Goal: Transaction & Acquisition: Purchase product/service

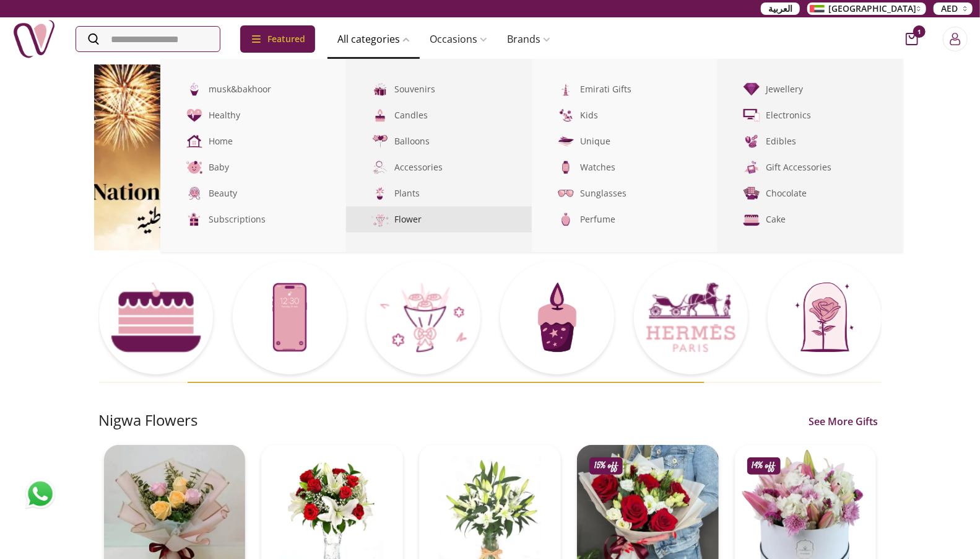
click at [434, 224] on link "Flower" at bounding box center [439, 219] width 186 height 26
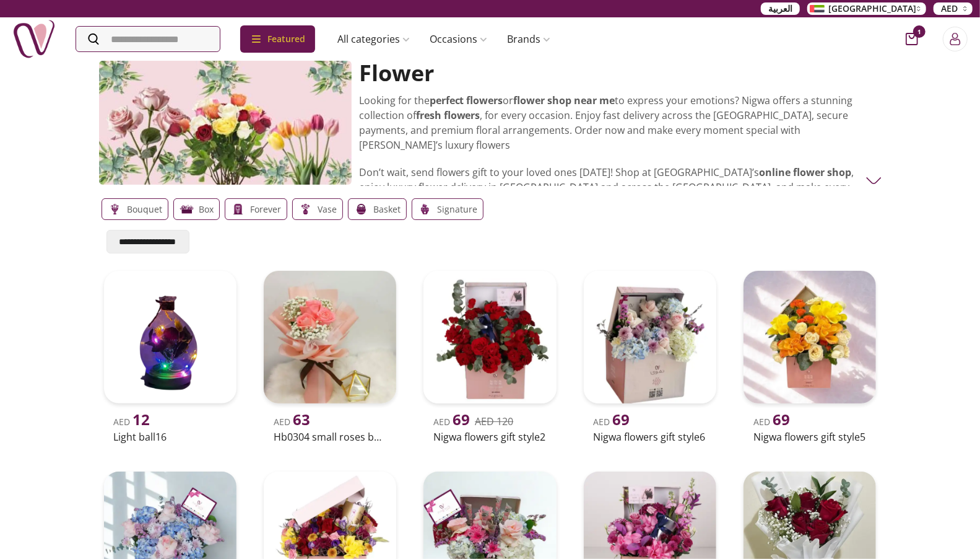
click at [134, 209] on p "Bouquet" at bounding box center [145, 209] width 35 height 15
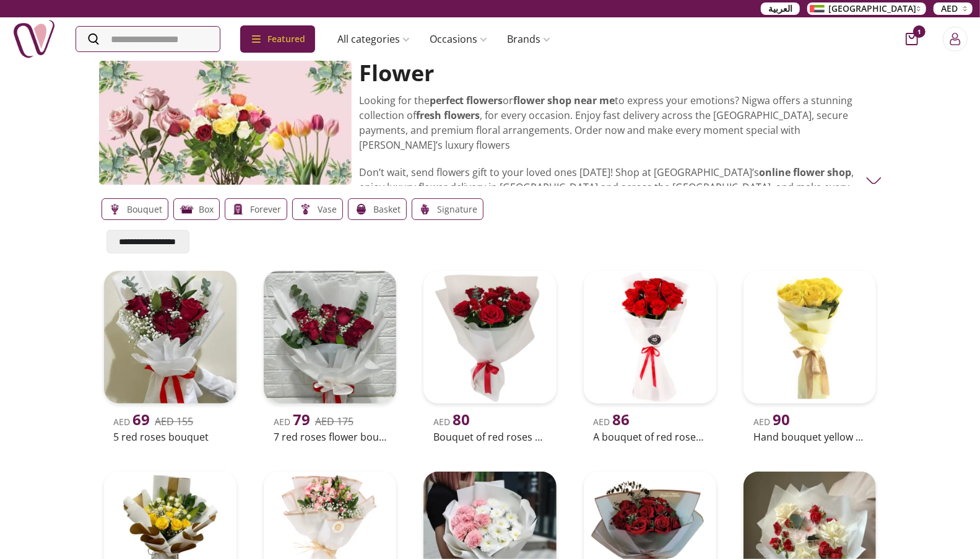
click at [174, 241] on select "**********" at bounding box center [148, 242] width 83 height 24
select select "***"
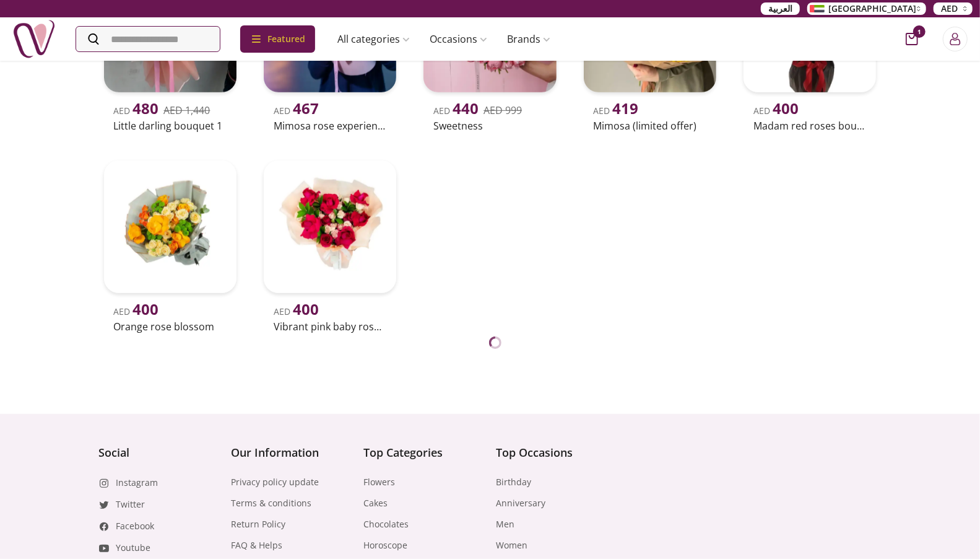
scroll to position [66, 0]
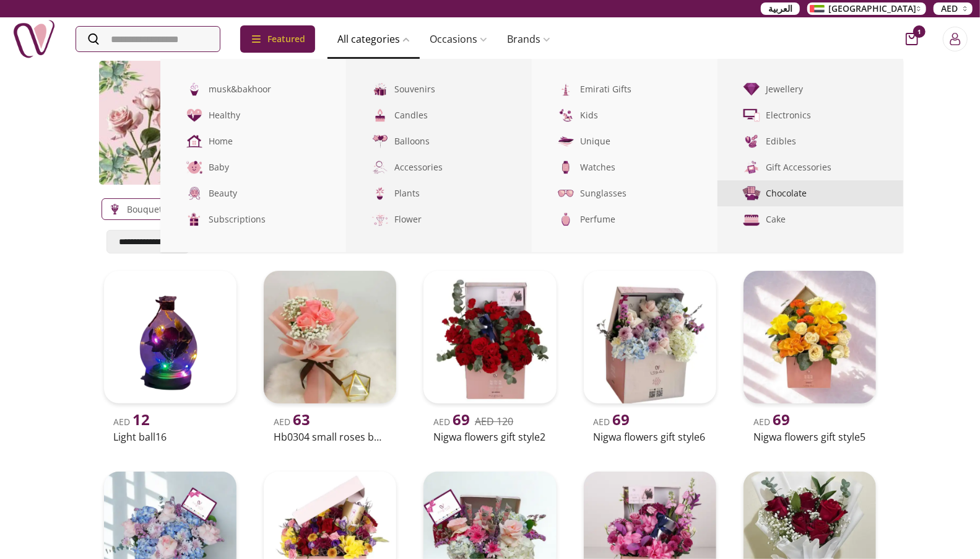
click at [785, 190] on link "Chocolate" at bounding box center [811, 193] width 186 height 26
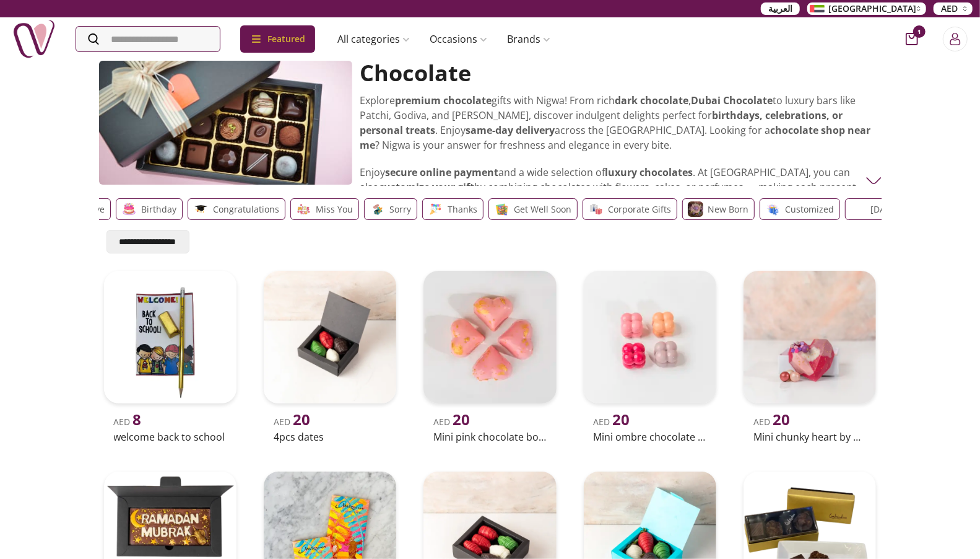
drag, startPoint x: 649, startPoint y: 218, endPoint x: 389, endPoint y: 207, distance: 260.3
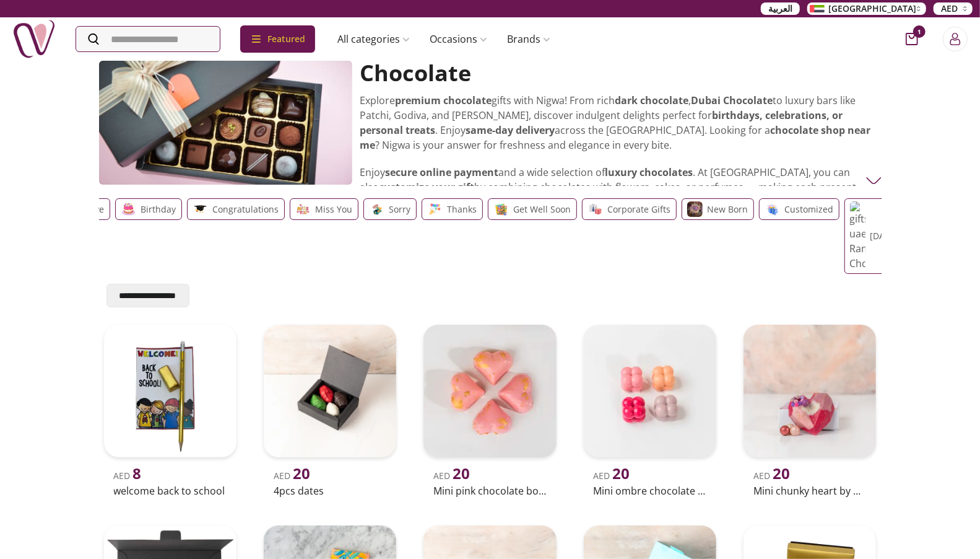
click at [384, 207] on div "Love Birthday Congratulations Miss You Sorry Thanks Get well soon Corporate Gif…" at bounding box center [449, 236] width 778 height 76
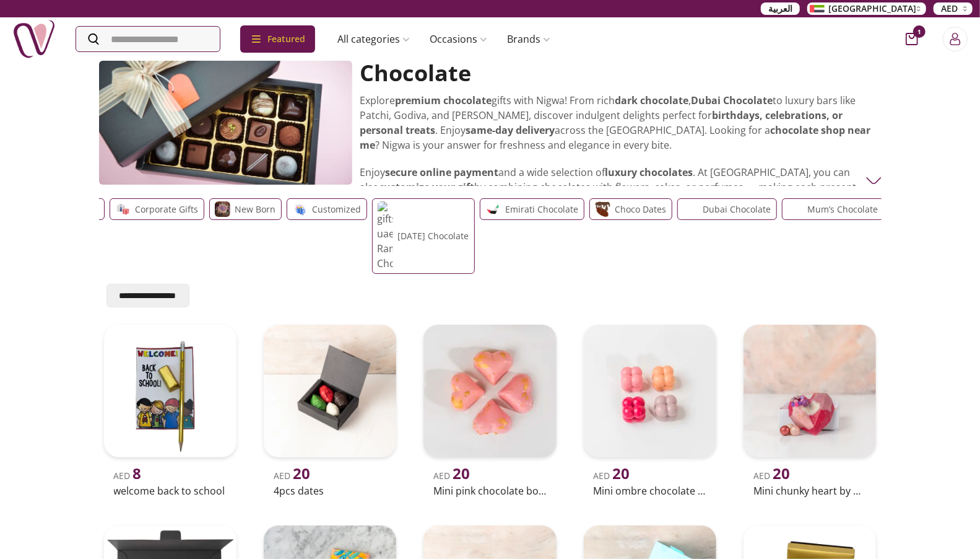
drag, startPoint x: 545, startPoint y: 219, endPoint x: 294, endPoint y: 206, distance: 251.8
click at [294, 206] on div "Customized" at bounding box center [327, 236] width 81 height 76
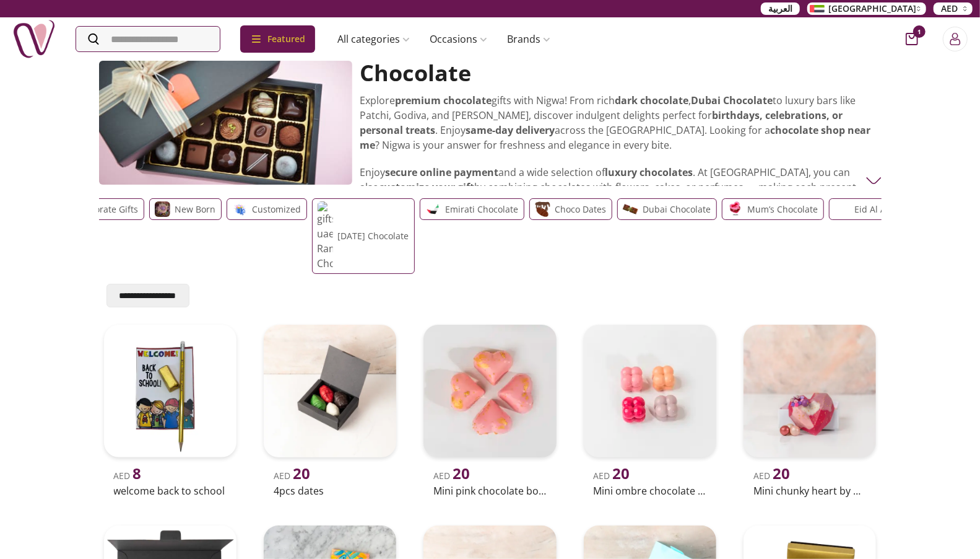
scroll to position [0, 584]
drag, startPoint x: 554, startPoint y: 208, endPoint x: 336, endPoint y: 191, distance: 218.7
click at [336, 191] on div "**********" at bounding box center [490, 506] width 793 height 891
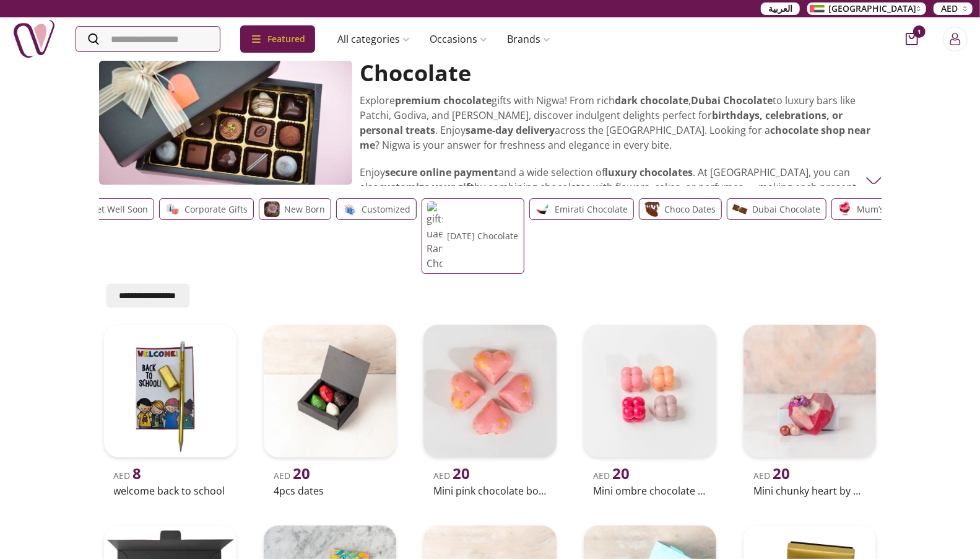
scroll to position [0, 462]
drag, startPoint x: 579, startPoint y: 226, endPoint x: 635, endPoint y: 233, distance: 56.8
click at [642, 233] on div "choco Dates" at bounding box center [683, 236] width 83 height 76
click at [368, 209] on p "Customized" at bounding box center [389, 209] width 49 height 15
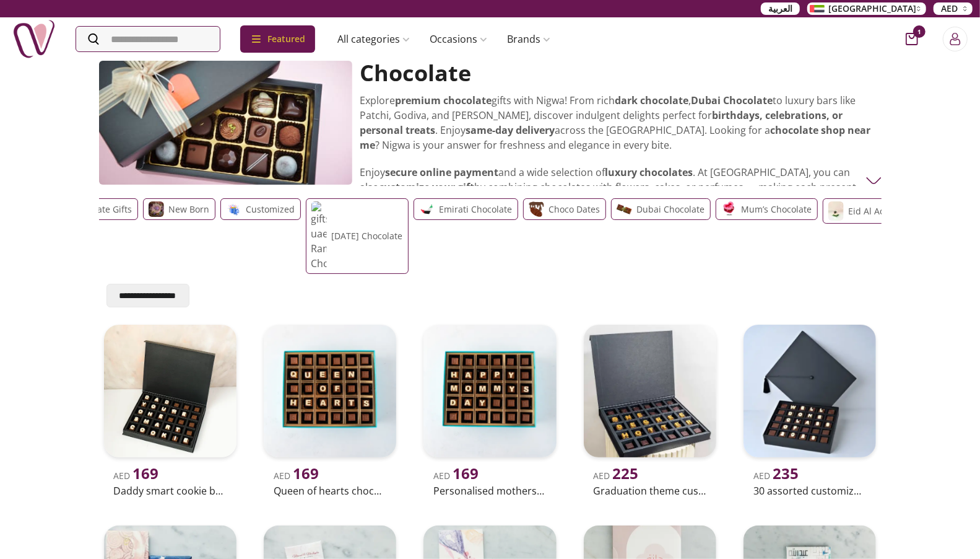
scroll to position [0, 584]
drag, startPoint x: 763, startPoint y: 207, endPoint x: 595, endPoint y: 216, distance: 168.7
click at [595, 216] on div "Love Birthday Congratulations Miss You Sorry Thanks Get well soon Corporate Gif…" at bounding box center [490, 235] width 783 height 85
drag, startPoint x: 528, startPoint y: 211, endPoint x: 229, endPoint y: 6, distance: 362.1
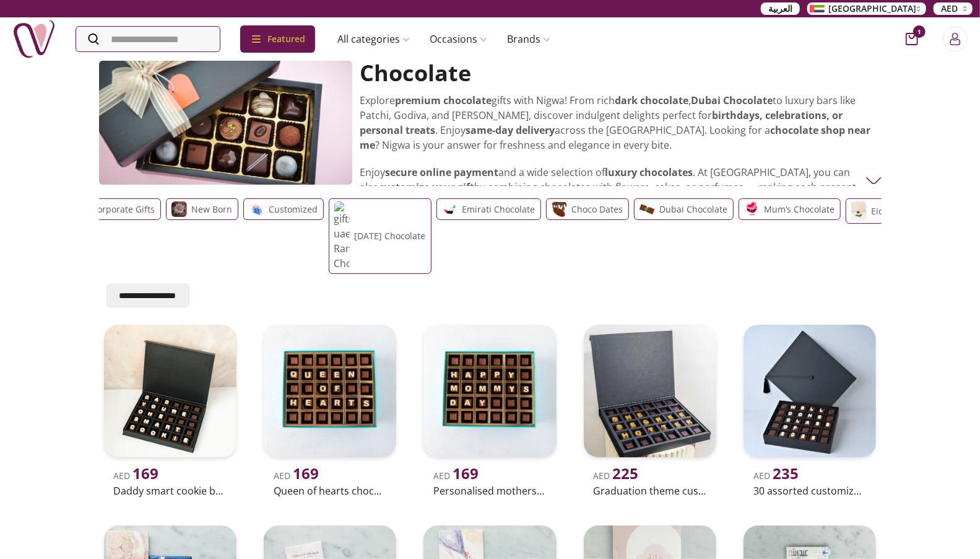
drag, startPoint x: 245, startPoint y: 211, endPoint x: 463, endPoint y: 206, distance: 218.0
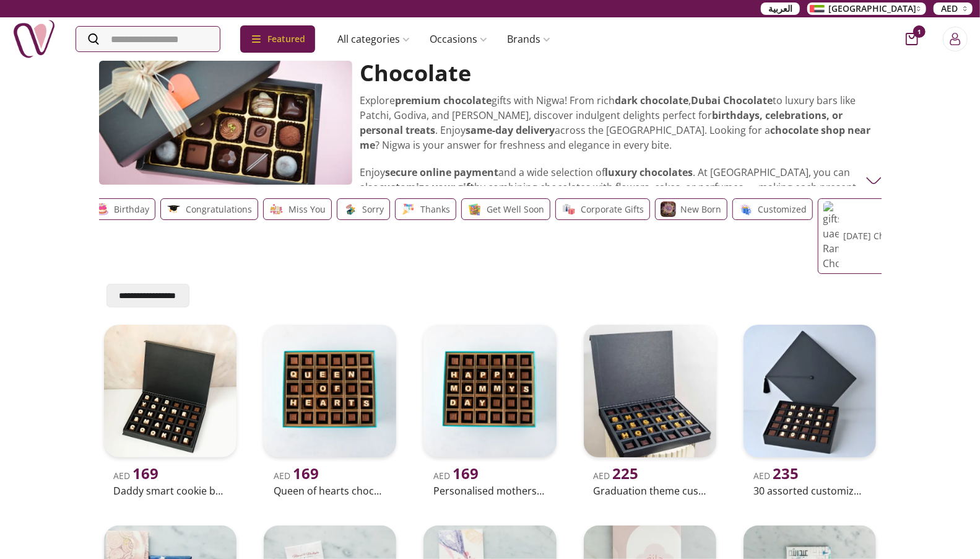
drag, startPoint x: 261, startPoint y: 216, endPoint x: 578, endPoint y: 209, distance: 317.2
click at [578, 209] on div "Corporate Gifts" at bounding box center [603, 209] width 95 height 22
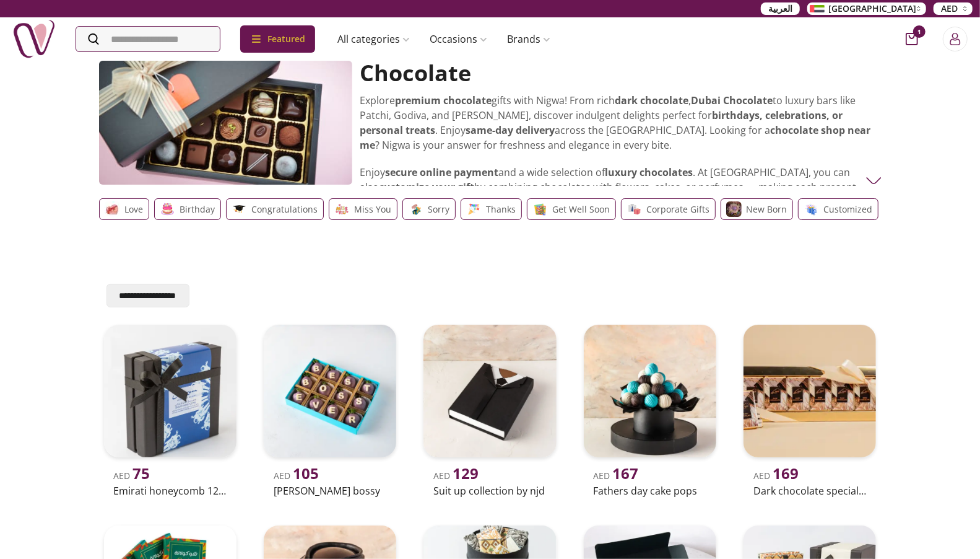
scroll to position [0, 0]
drag, startPoint x: 263, startPoint y: 212, endPoint x: 441, endPoint y: 216, distance: 177.8
click at [441, 216] on div "Love Birthday Congratulations Miss You Sorry Thanks Get well soon Corporate Gif…" at bounding box center [491, 236] width 778 height 76
click at [255, 209] on p "Congratulations" at bounding box center [288, 209] width 66 height 15
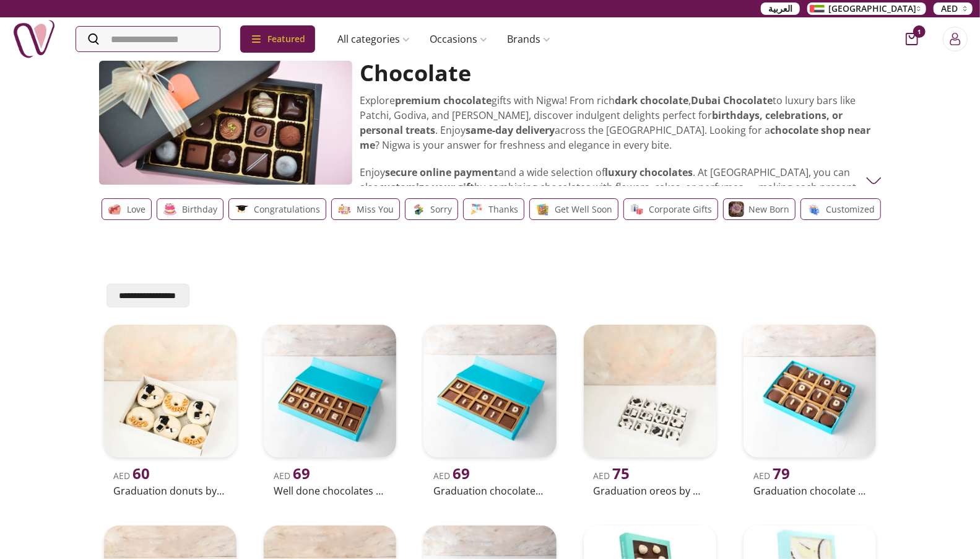
click at [197, 209] on p "Birthday" at bounding box center [200, 209] width 35 height 15
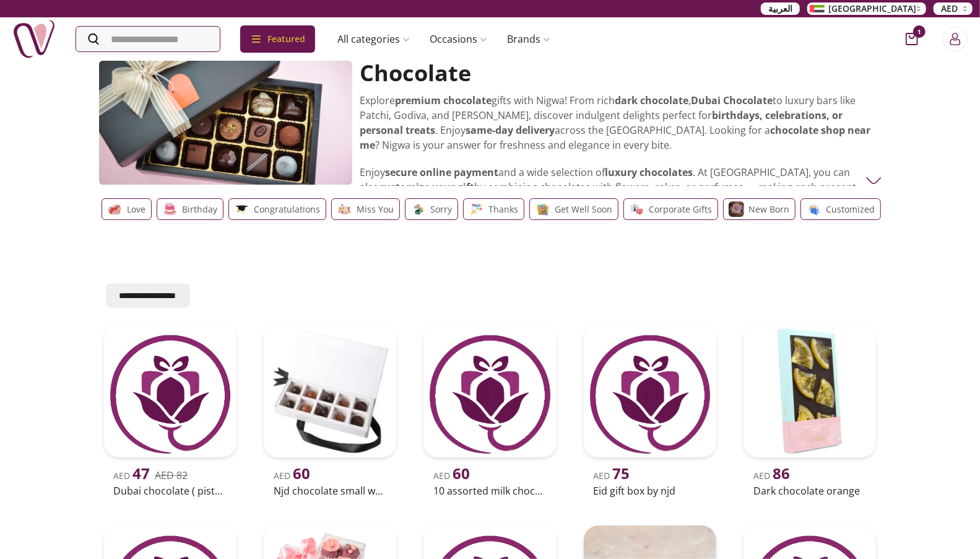
click at [116, 217] on img at bounding box center [114, 208] width 15 height 15
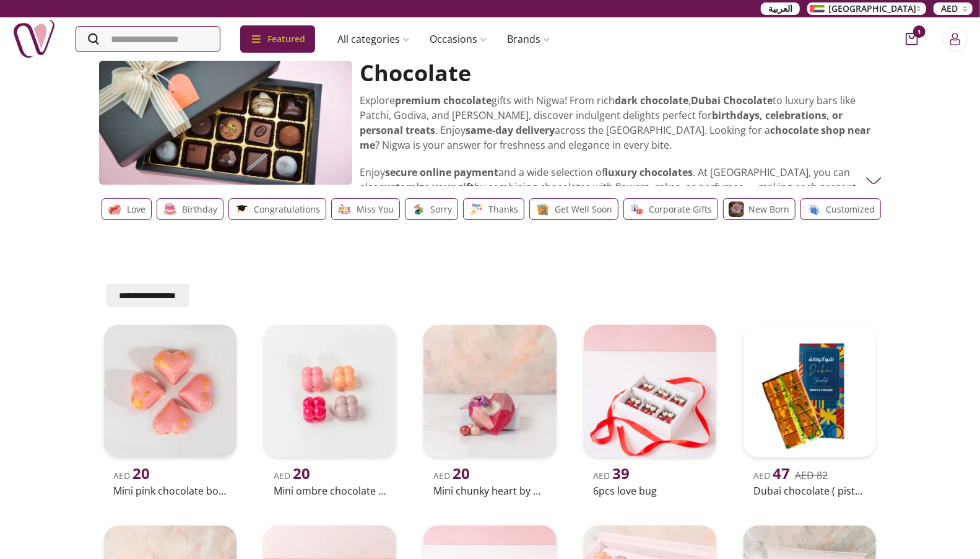
click at [184, 207] on p "Birthday" at bounding box center [200, 209] width 35 height 15
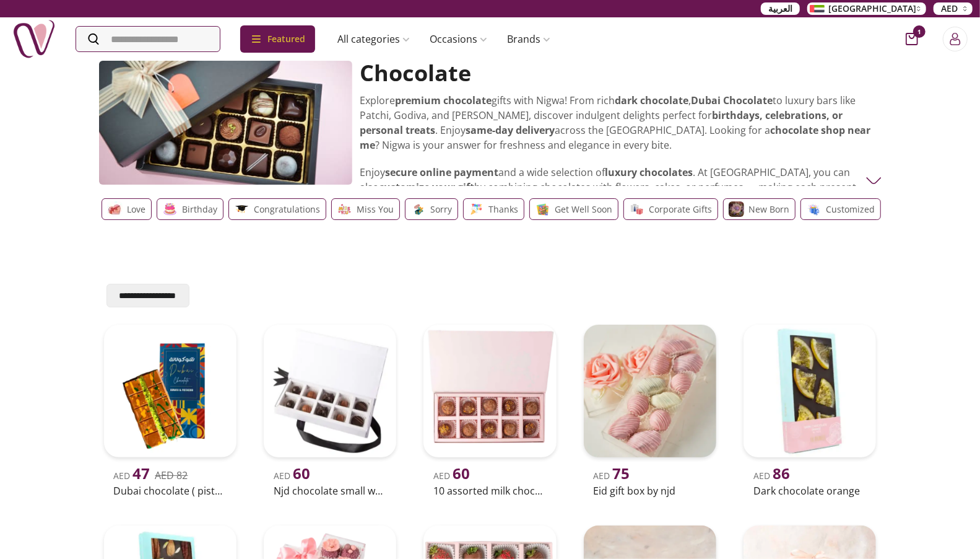
click at [199, 212] on p "Birthday" at bounding box center [200, 209] width 35 height 15
click at [262, 211] on p "Congratulations" at bounding box center [288, 209] width 66 height 15
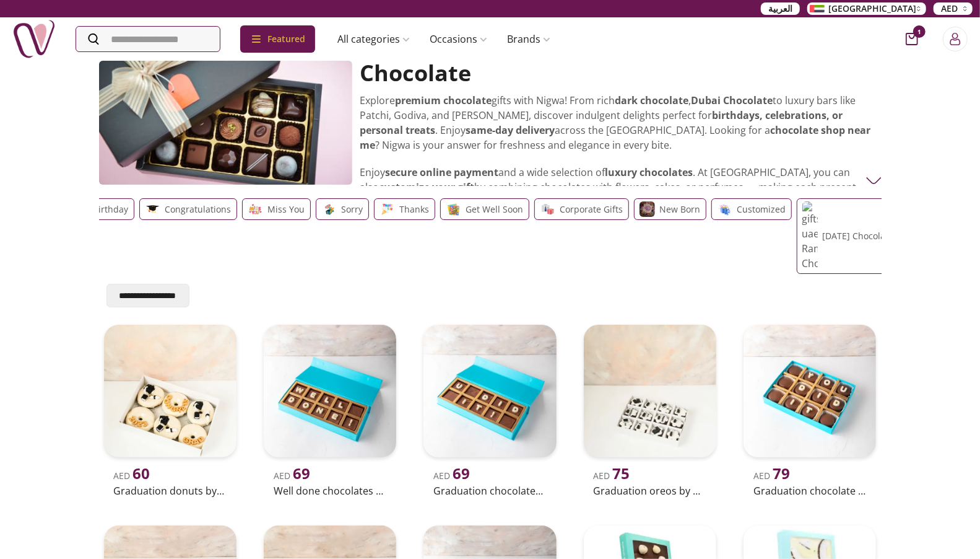
drag, startPoint x: 376, startPoint y: 209, endPoint x: 263, endPoint y: 211, distance: 112.7
click at [268, 212] on p "Miss You" at bounding box center [286, 209] width 37 height 15
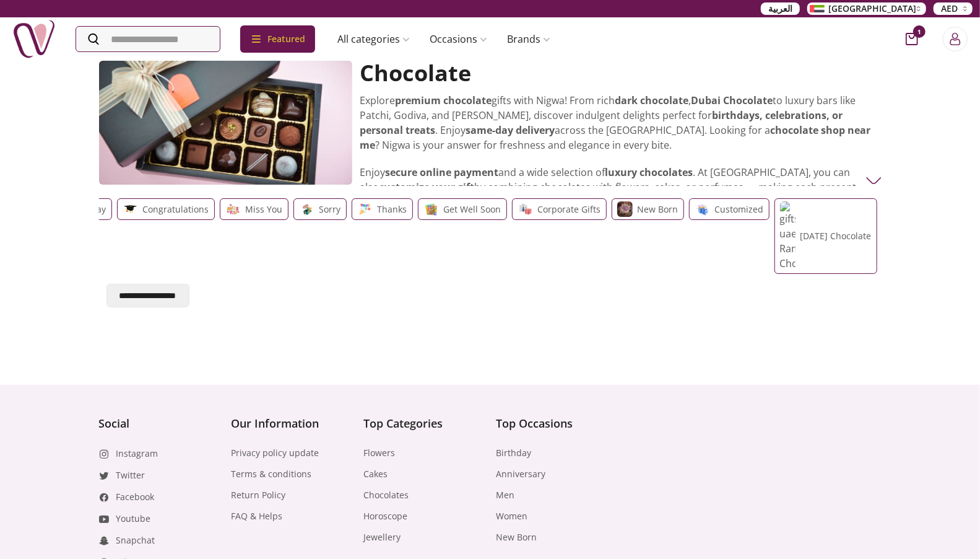
scroll to position [0, 113]
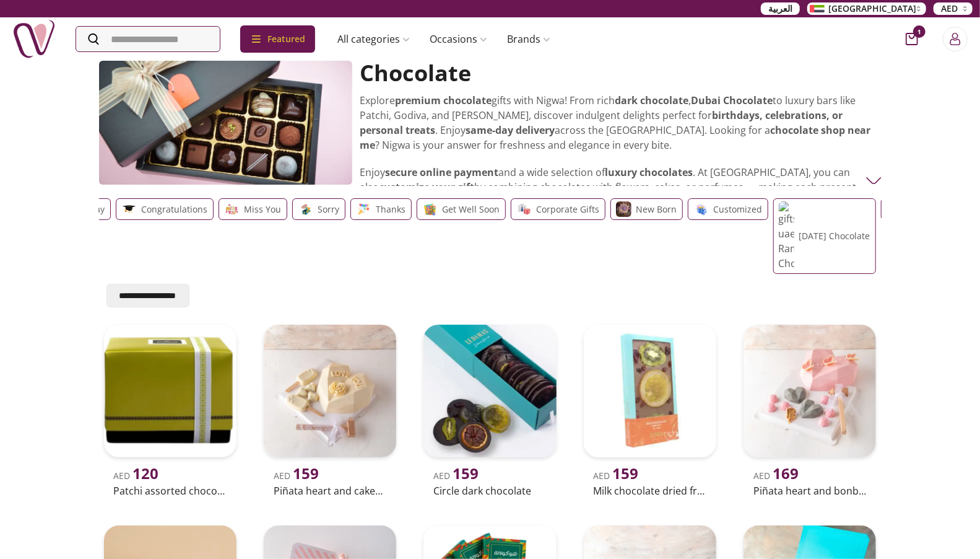
click at [273, 210] on p "Miss You" at bounding box center [263, 209] width 37 height 15
click at [261, 209] on p "Miss You" at bounding box center [263, 209] width 37 height 15
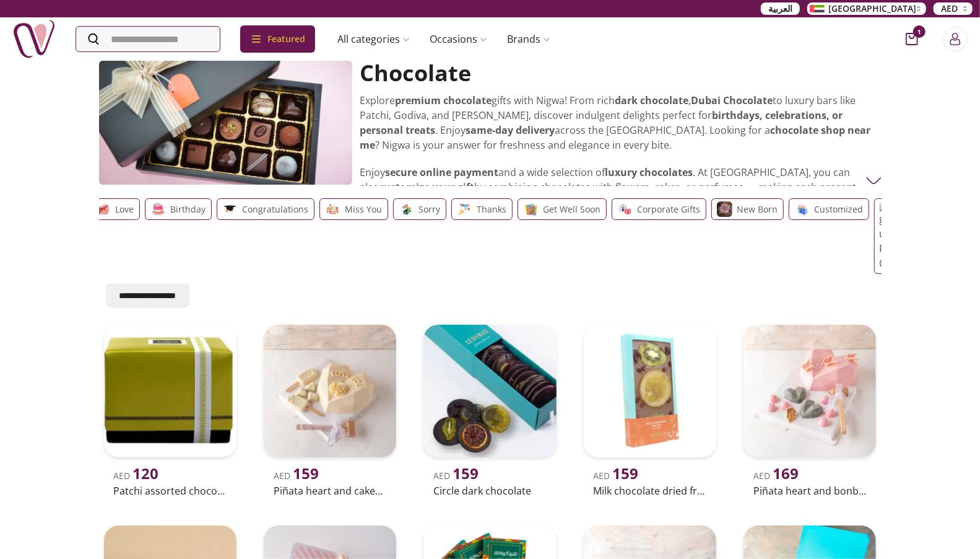
scroll to position [0, 0]
drag, startPoint x: 244, startPoint y: 218, endPoint x: 453, endPoint y: 219, distance: 209.3
click at [453, 219] on div "Love Birthday Congratulations Miss You Sorry Thanks Get well soon Corporate Gif…" at bounding box center [491, 236] width 778 height 76
click at [124, 220] on div "Love" at bounding box center [127, 209] width 50 height 22
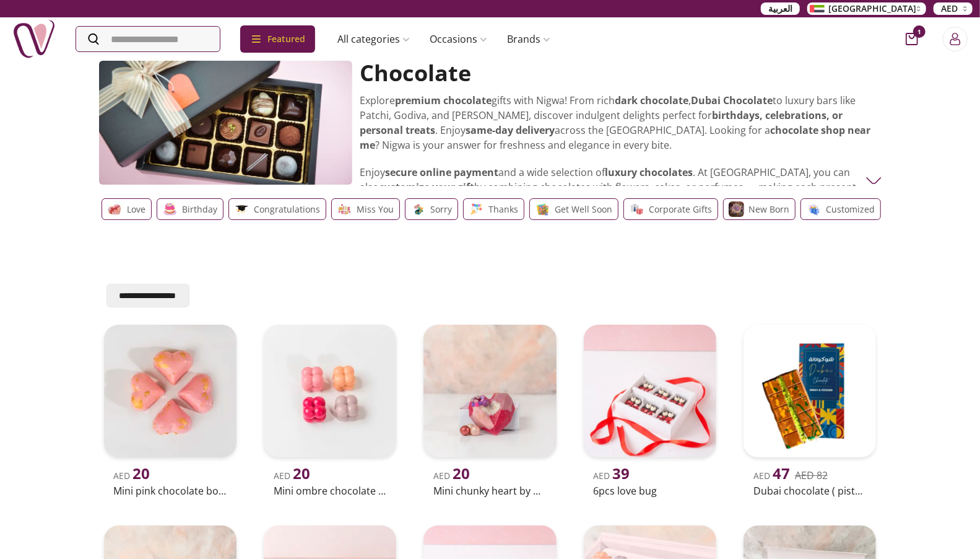
click at [749, 204] on p "New Born" at bounding box center [769, 209] width 41 height 15
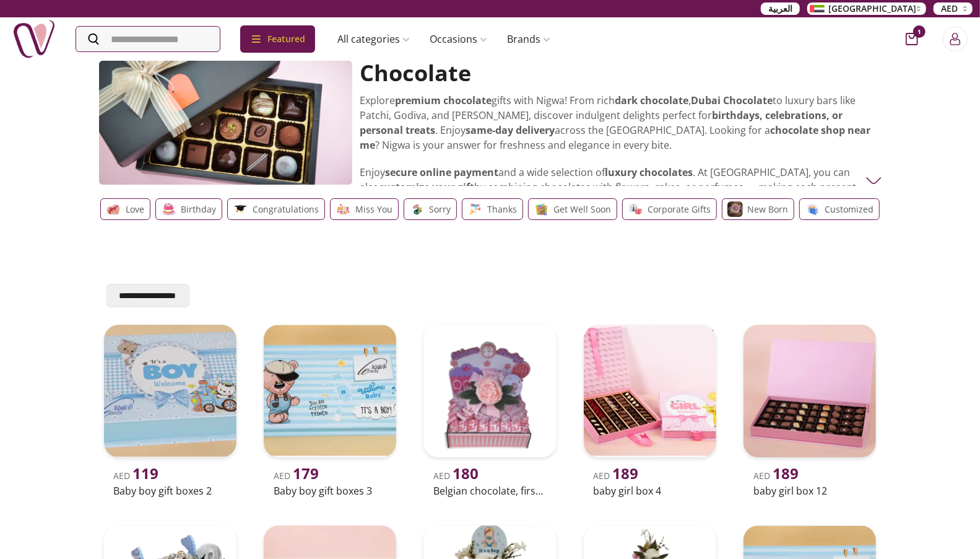
click at [748, 202] on p "New Born" at bounding box center [768, 209] width 41 height 15
click at [748, 207] on p "New Born" at bounding box center [768, 209] width 41 height 15
drag, startPoint x: 351, startPoint y: 212, endPoint x: 572, endPoint y: 238, distance: 222.1
click at [573, 238] on div "Love Birthday Congratulations Miss You Sorry Thanks Get well soon Corporate Gif…" at bounding box center [491, 236] width 778 height 76
click at [138, 217] on p "Love" at bounding box center [137, 209] width 19 height 15
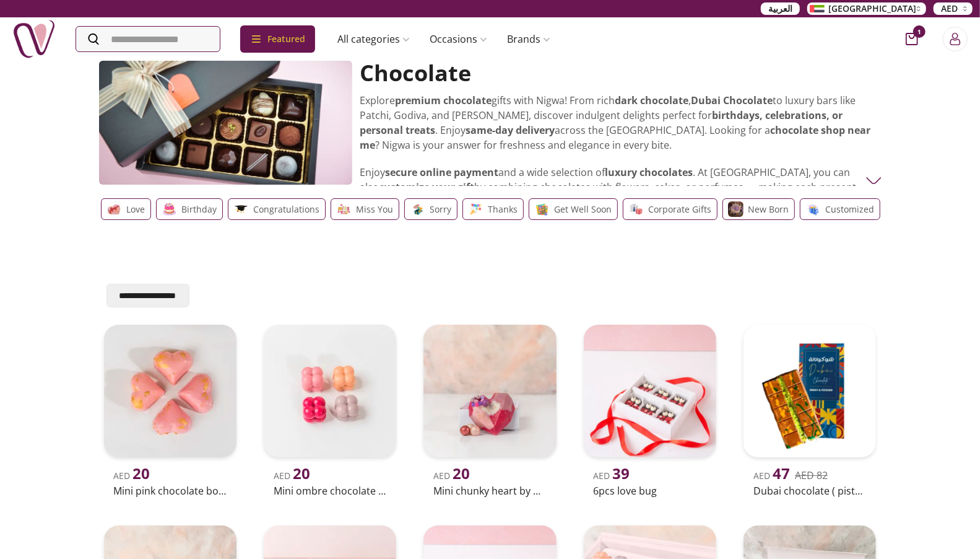
click at [137, 220] on div "Love" at bounding box center [126, 209] width 50 height 22
drag, startPoint x: 0, startPoint y: 99, endPoint x: 24, endPoint y: 84, distance: 28.7
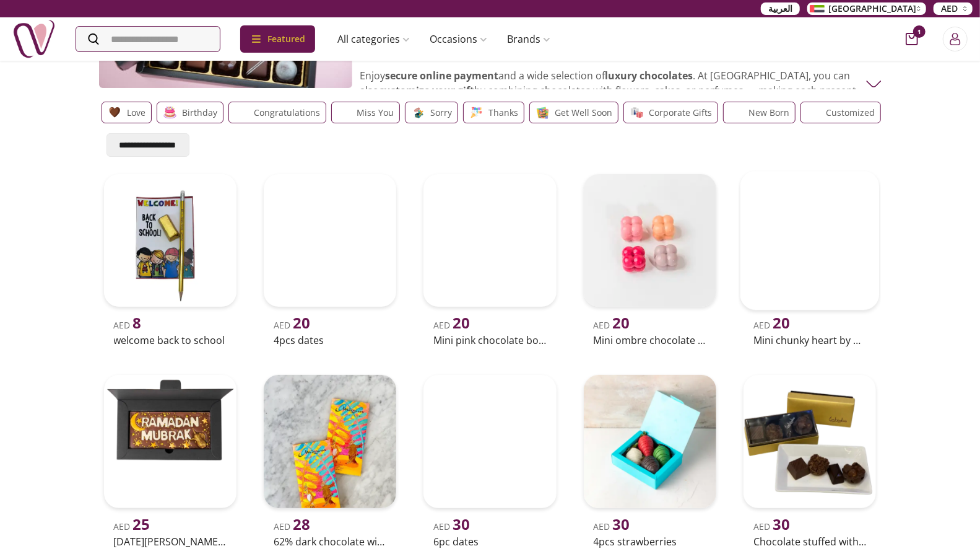
scroll to position [100, 0]
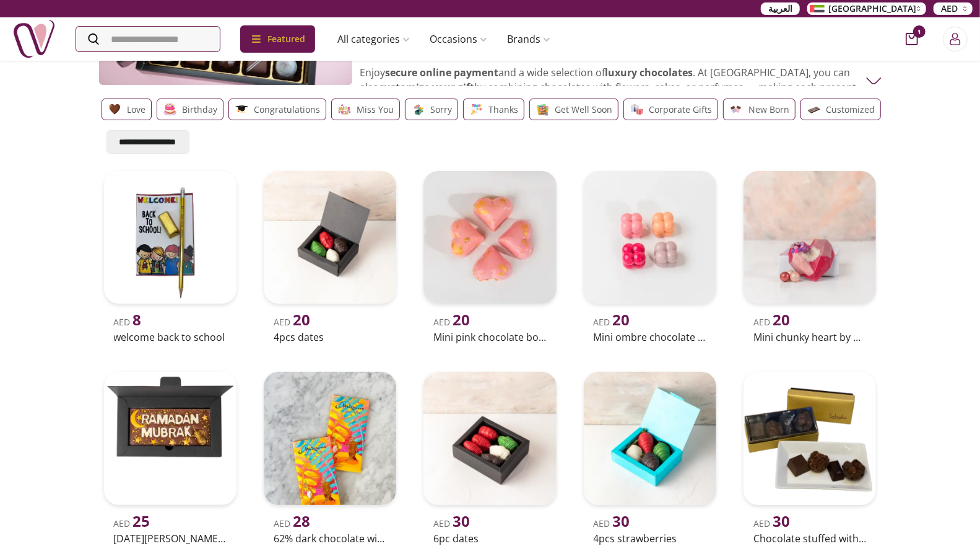
click at [807, 154] on div "**********" at bounding box center [490, 142] width 783 height 24
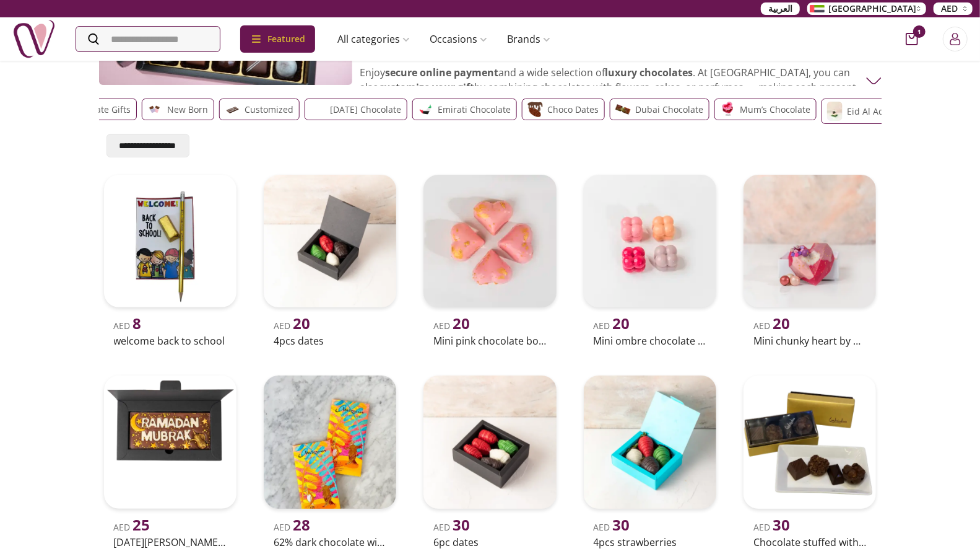
drag, startPoint x: 767, startPoint y: 113, endPoint x: 55, endPoint y: 102, distance: 711.7
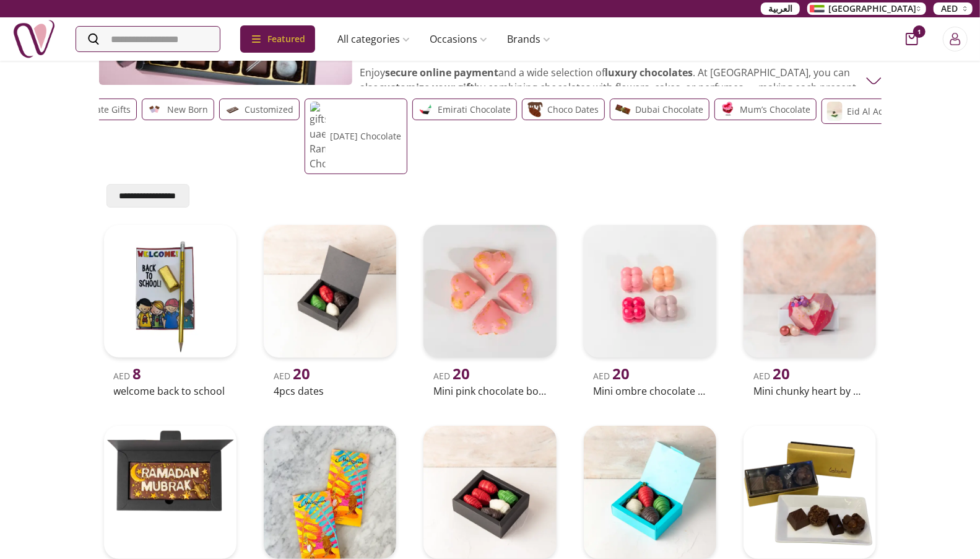
click at [55, 102] on div "**********" at bounding box center [490, 406] width 980 height 892
drag, startPoint x: 631, startPoint y: 129, endPoint x: 34, endPoint y: 123, distance: 597.0
click at [34, 124] on div "**********" at bounding box center [490, 406] width 980 height 892
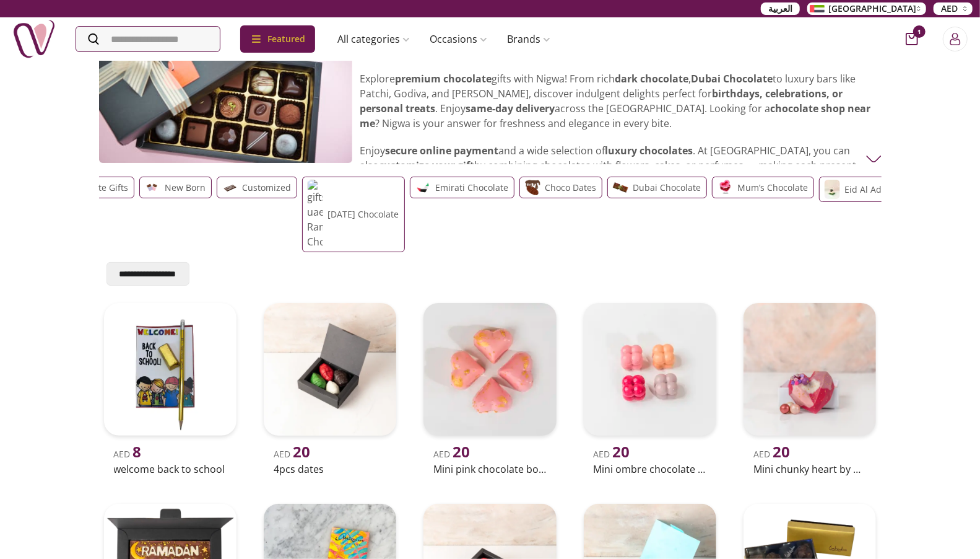
scroll to position [0, 0]
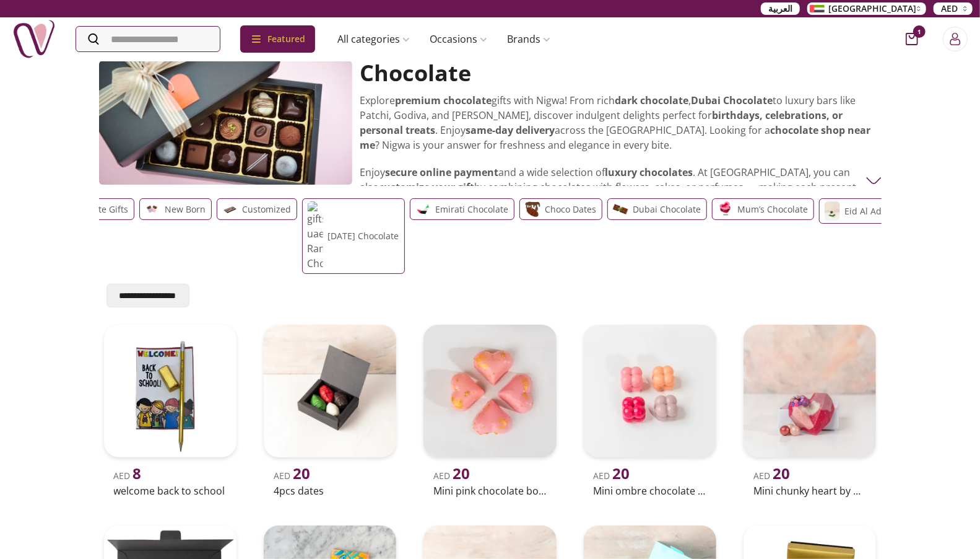
click at [40, 38] on img at bounding box center [33, 38] width 43 height 43
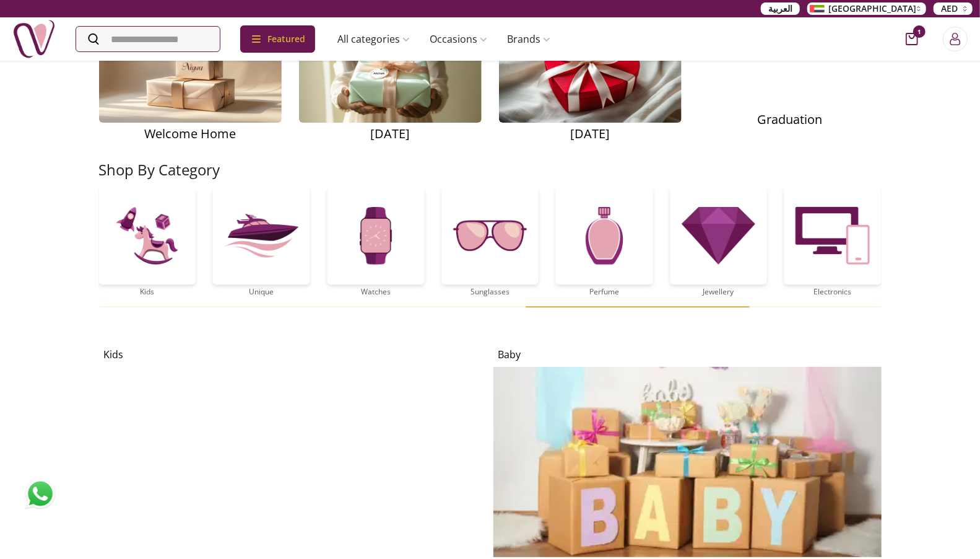
scroll to position [2141, 0]
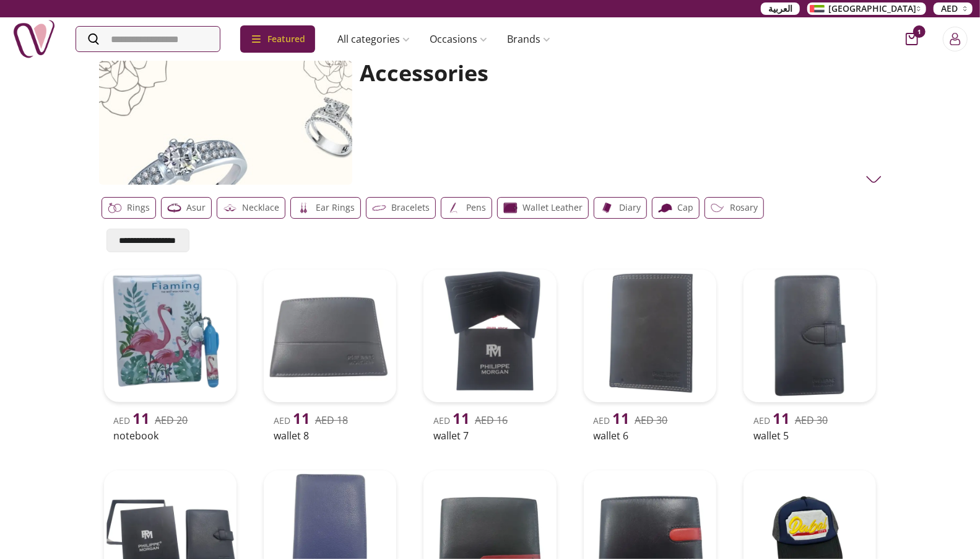
click at [624, 202] on p "Diary" at bounding box center [631, 207] width 22 height 15
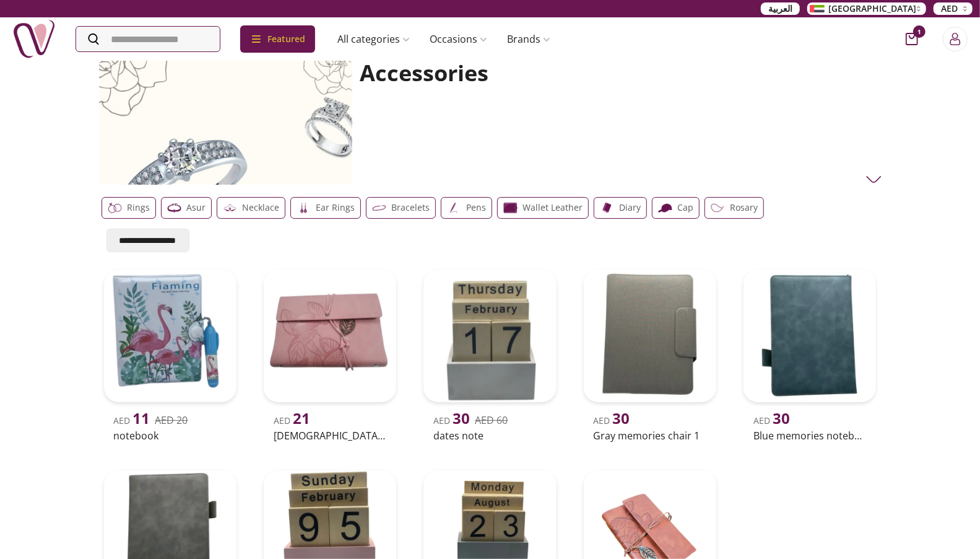
click at [678, 207] on p "cap" at bounding box center [686, 207] width 16 height 15
